Goal: Communication & Community: Answer question/provide support

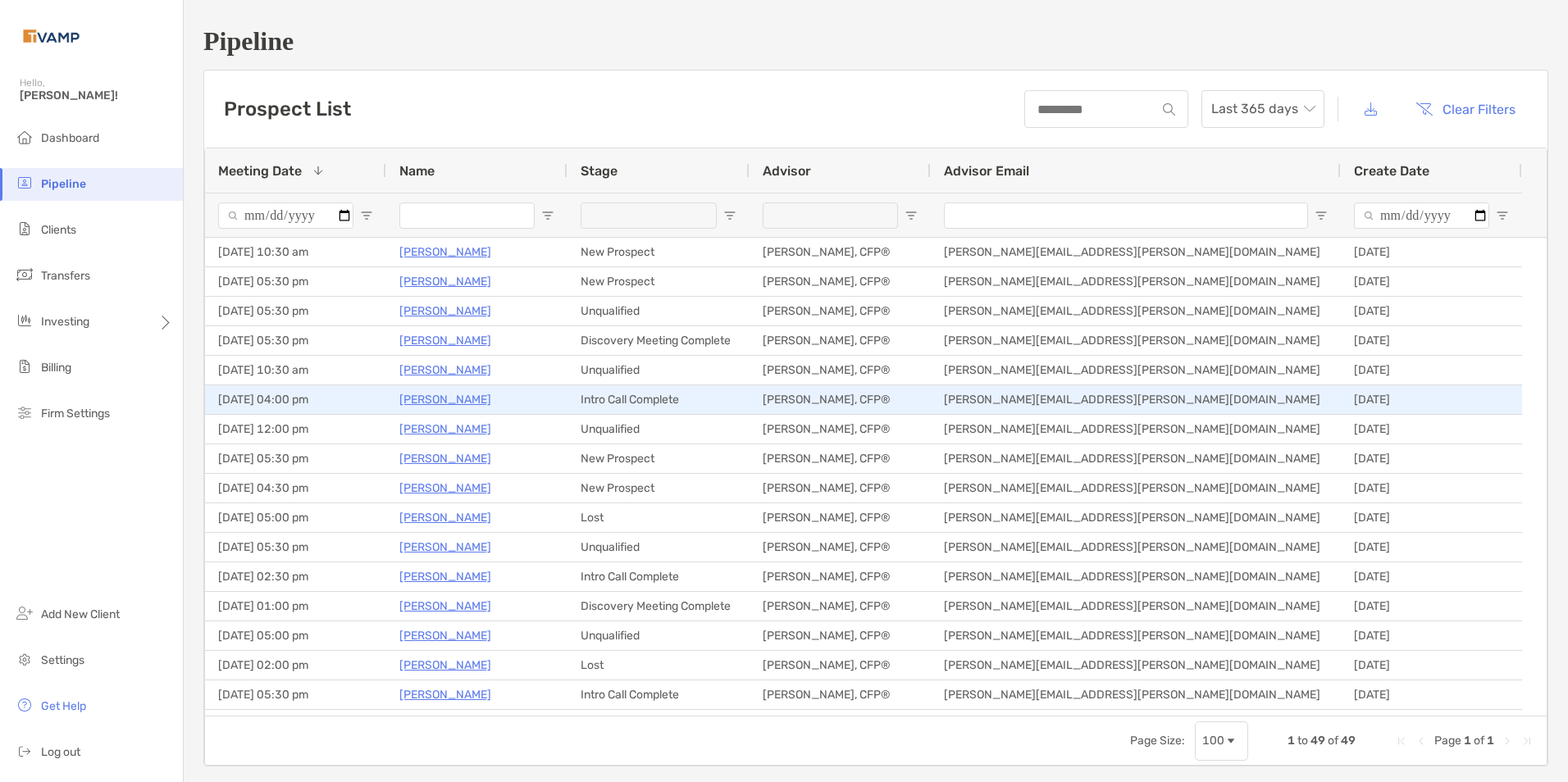
click at [435, 397] on p "[PERSON_NAME]" at bounding box center [445, 399] width 92 height 20
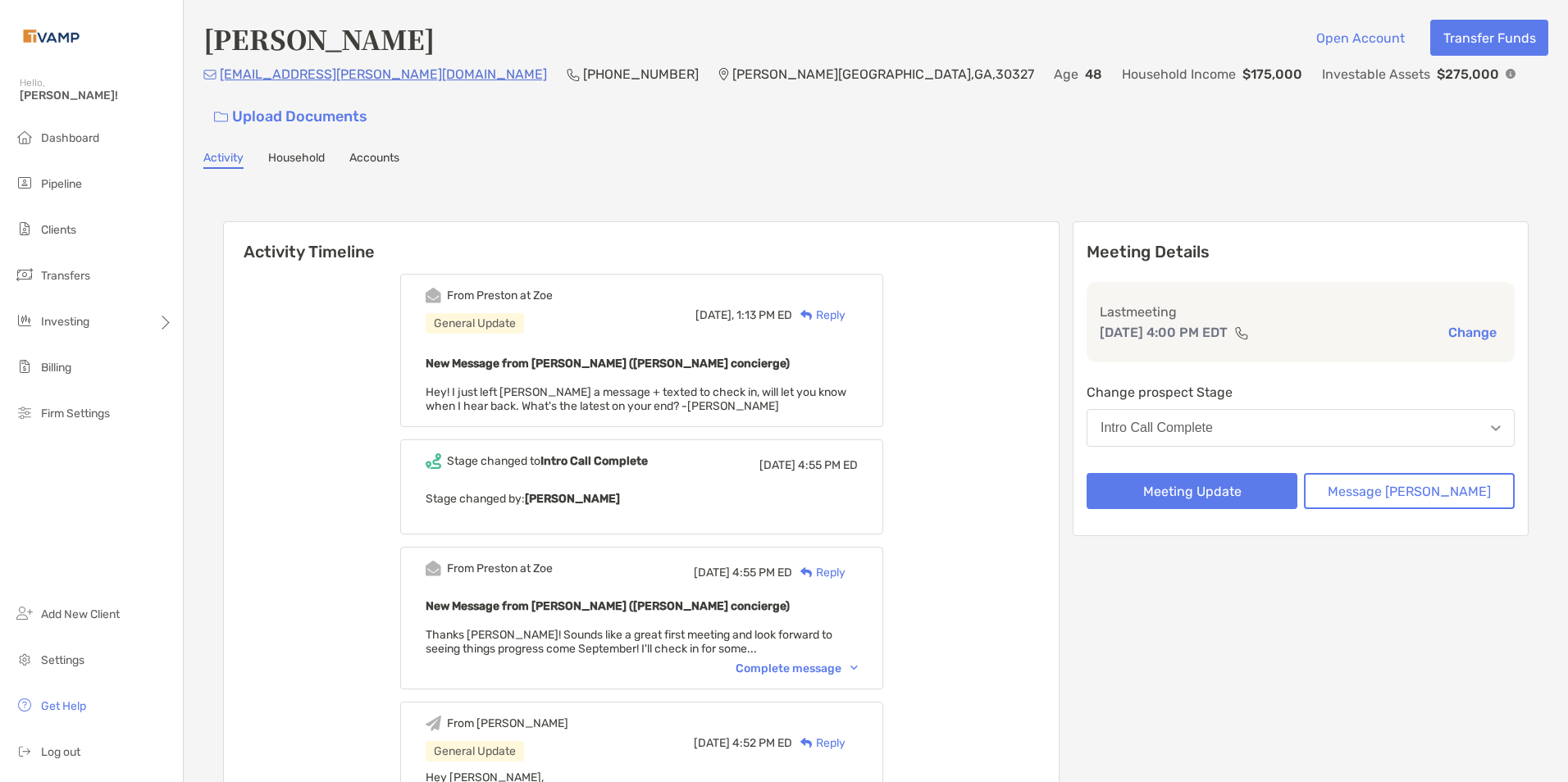
click at [858, 662] on div "Complete message" at bounding box center [796, 669] width 122 height 14
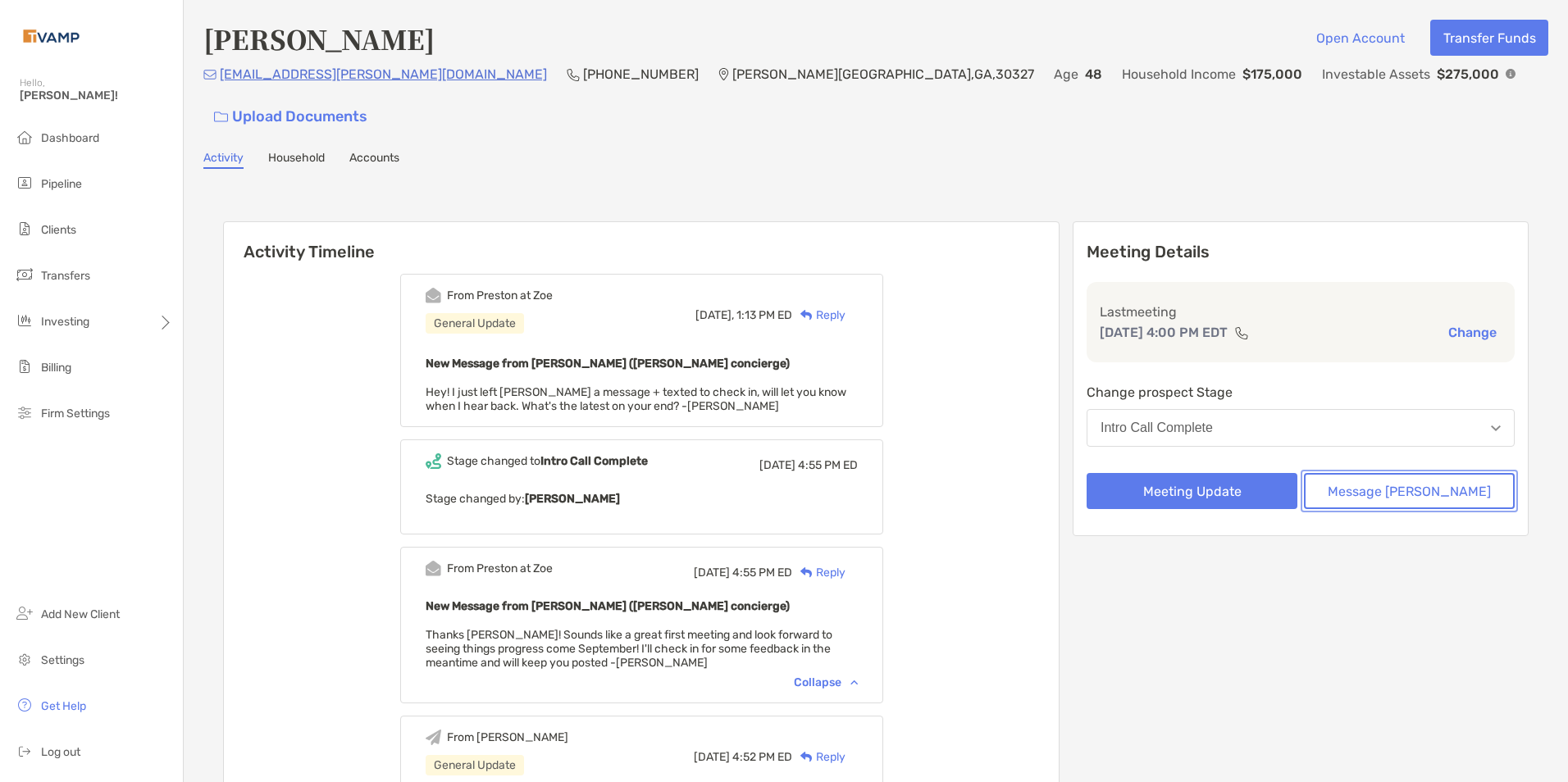
click at [1402, 473] on button "Message Zoe" at bounding box center [1410, 491] width 211 height 36
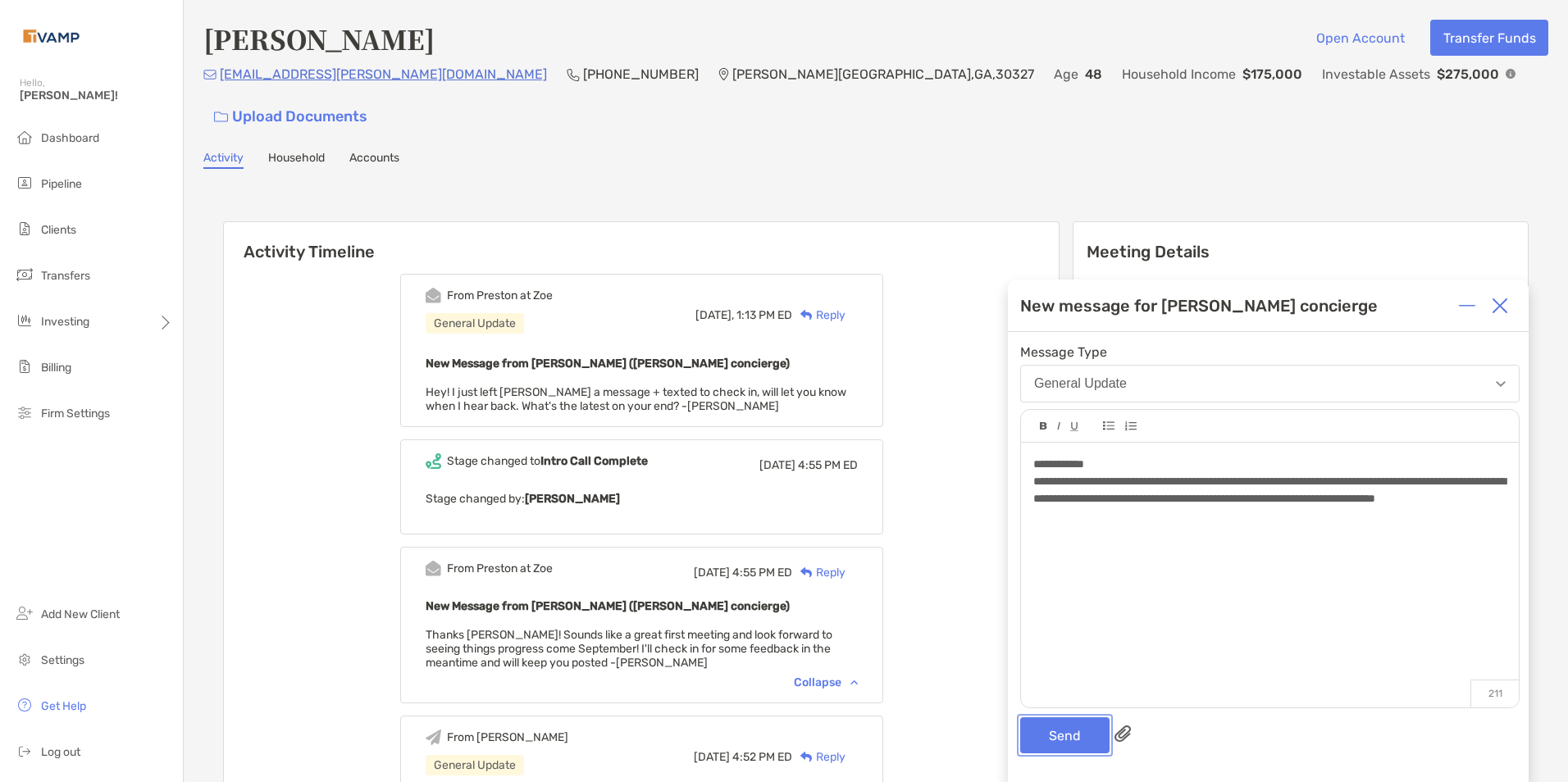
click at [1071, 729] on button "Send" at bounding box center [1065, 736] width 89 height 36
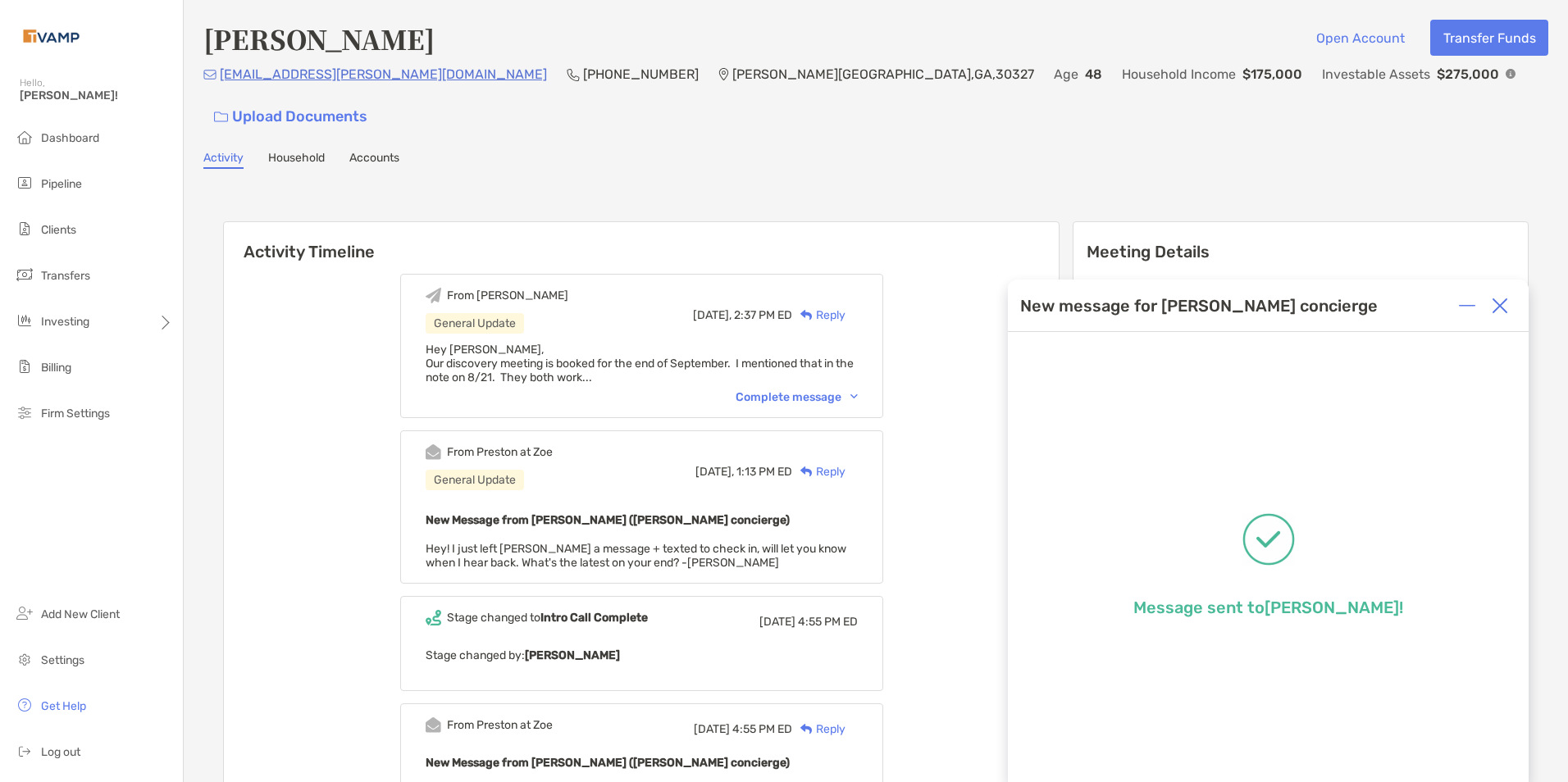
click at [1505, 305] on img at bounding box center [1500, 306] width 16 height 16
